Goal: Task Accomplishment & Management: Use online tool/utility

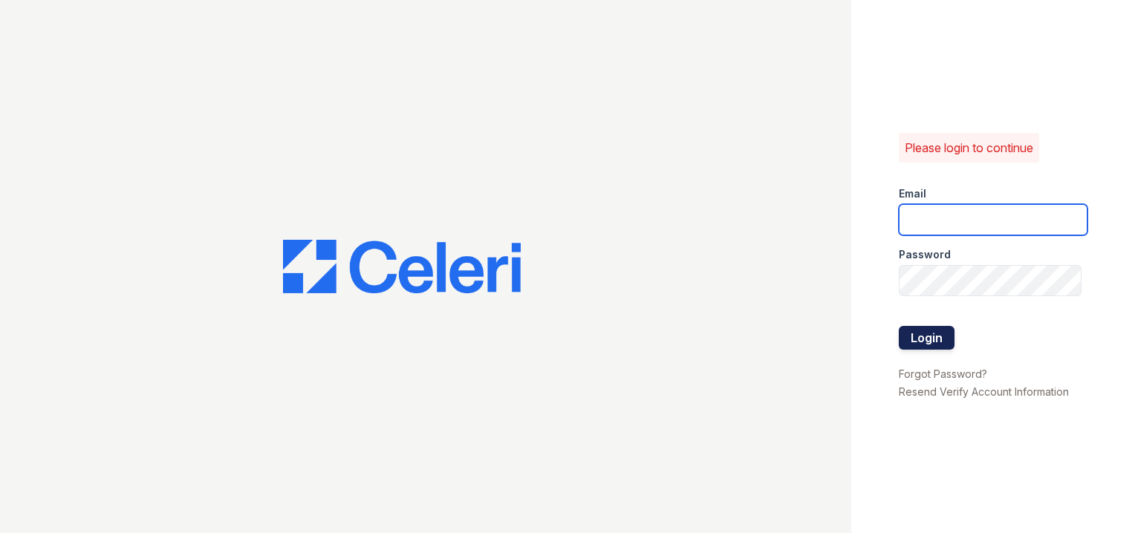
type input "[EMAIL_ADDRESS][DOMAIN_NAME]"
click at [930, 340] on button "Login" at bounding box center [926, 338] width 56 height 24
click at [932, 340] on button "Login" at bounding box center [926, 338] width 56 height 24
click at [933, 339] on button "Login" at bounding box center [926, 338] width 56 height 24
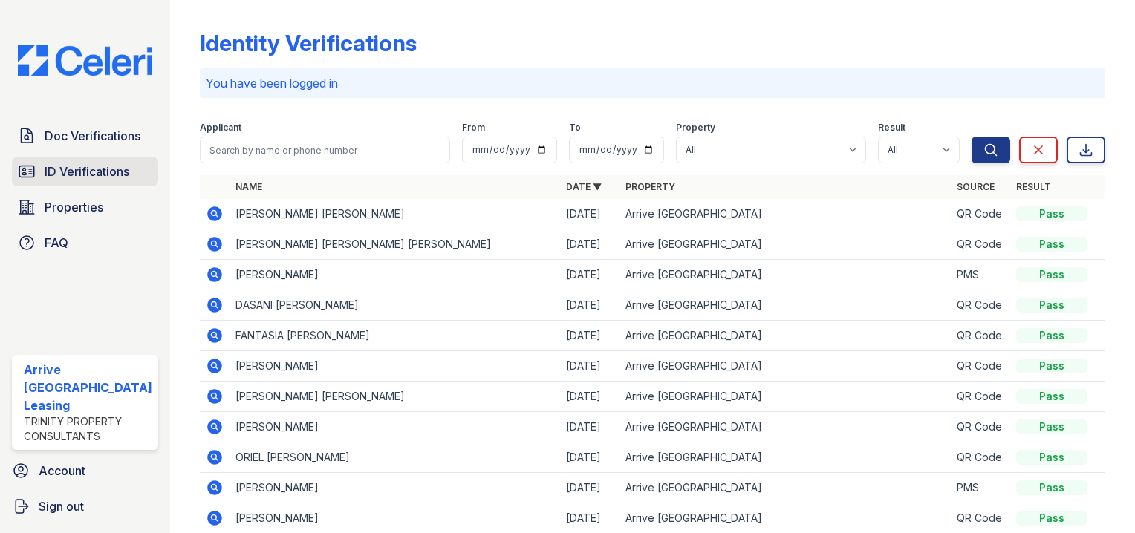
drag, startPoint x: 96, startPoint y: 172, endPoint x: 89, endPoint y: 160, distance: 14.3
click at [96, 172] on span "ID Verifications" at bounding box center [87, 172] width 85 height 18
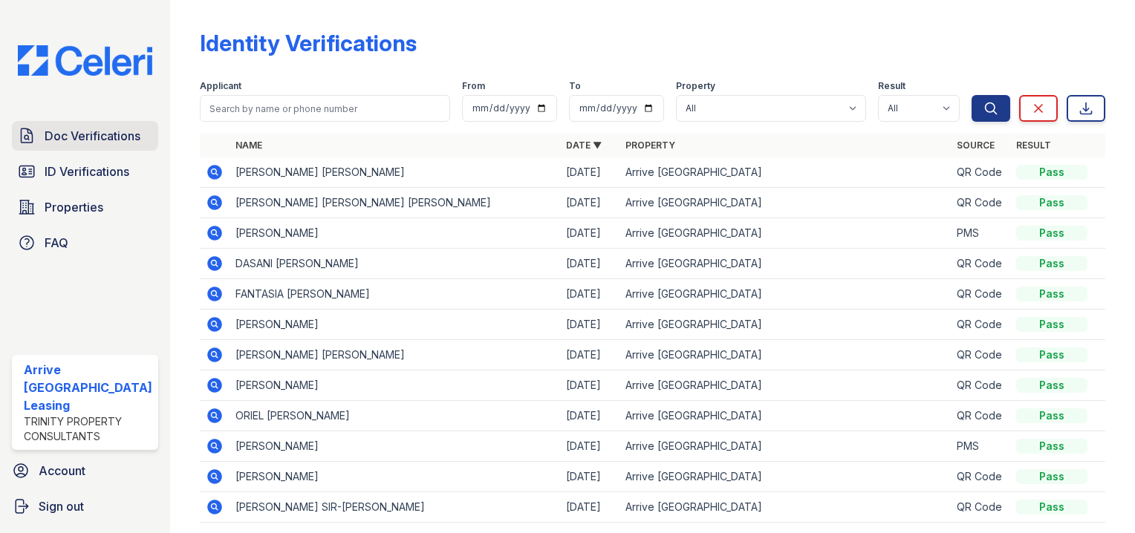
click at [86, 144] on span "Doc Verifications" at bounding box center [93, 136] width 96 height 18
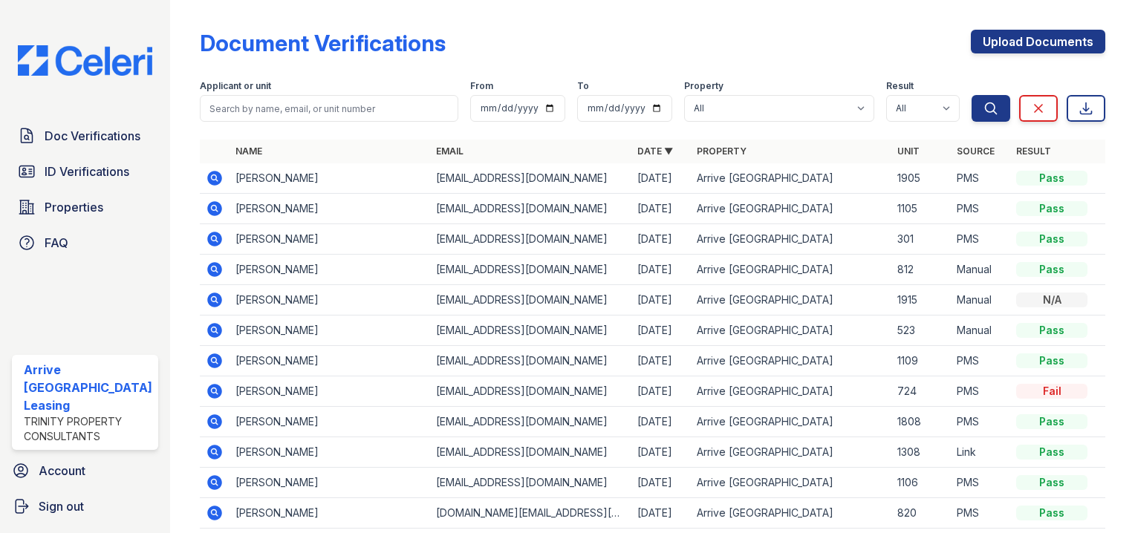
click at [61, 157] on div "Doc Verifications ID Verifications Properties FAQ" at bounding box center [85, 189] width 158 height 137
click at [68, 172] on span "ID Verifications" at bounding box center [87, 172] width 85 height 18
